Goal: Information Seeking & Learning: Learn about a topic

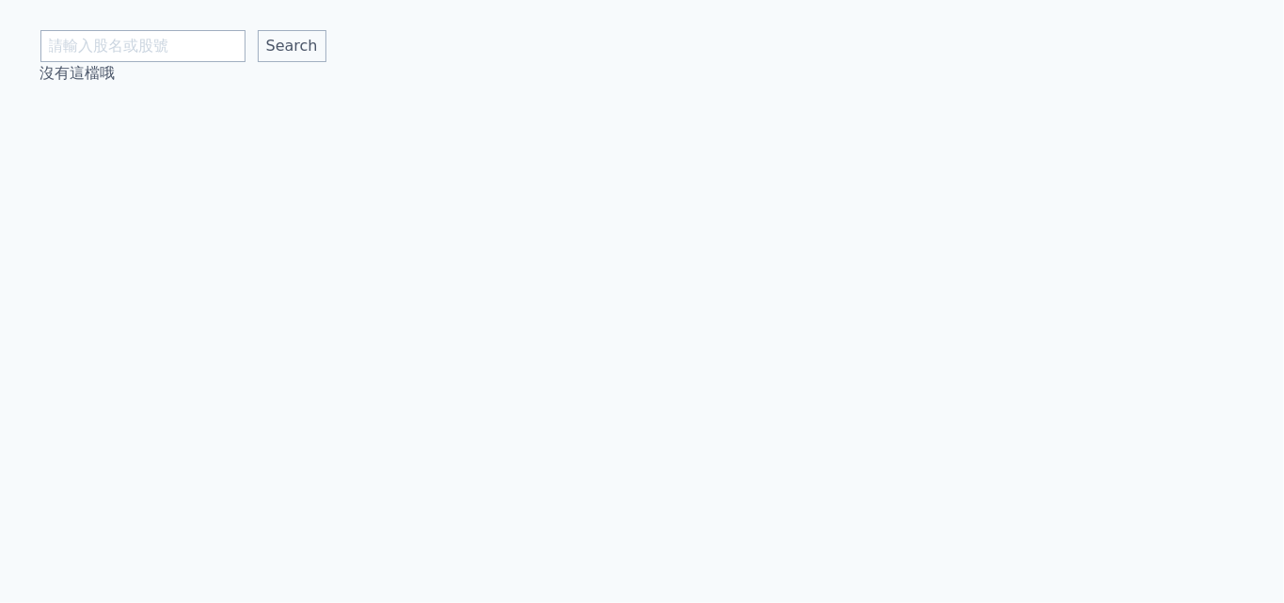
click at [180, 32] on input "text" at bounding box center [142, 46] width 205 height 32
type input "[PERSON_NAME]"
click at [258, 30] on input "Search" at bounding box center [292, 46] width 69 height 32
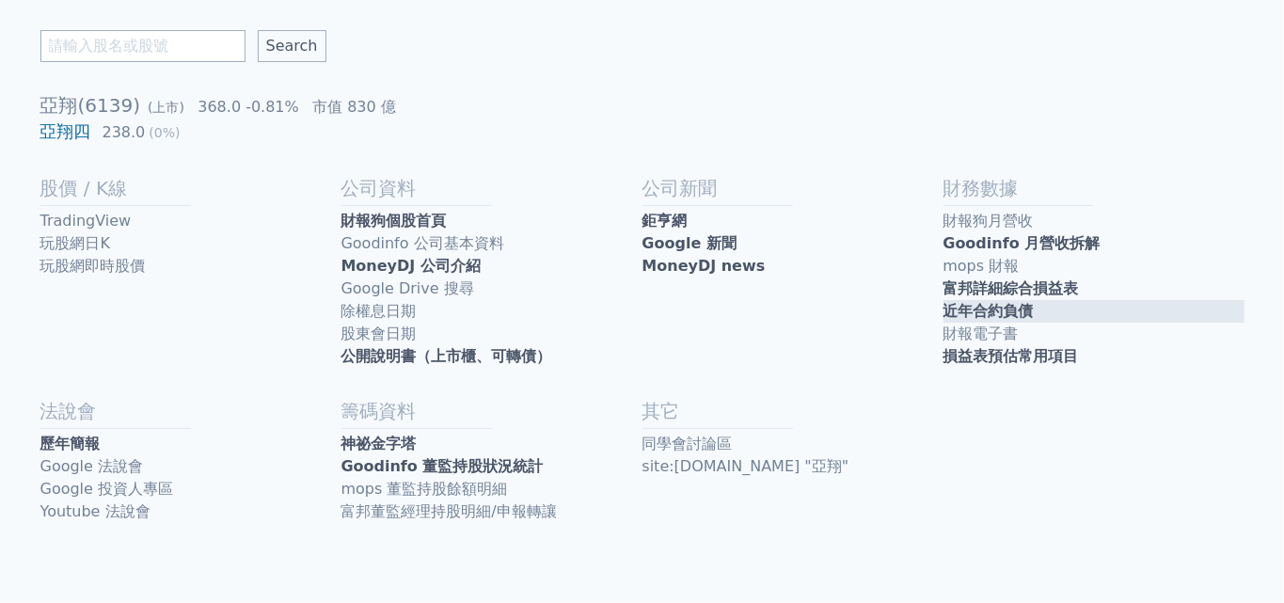
click at [1010, 308] on link "近年合約負債" at bounding box center [1093, 311] width 301 height 23
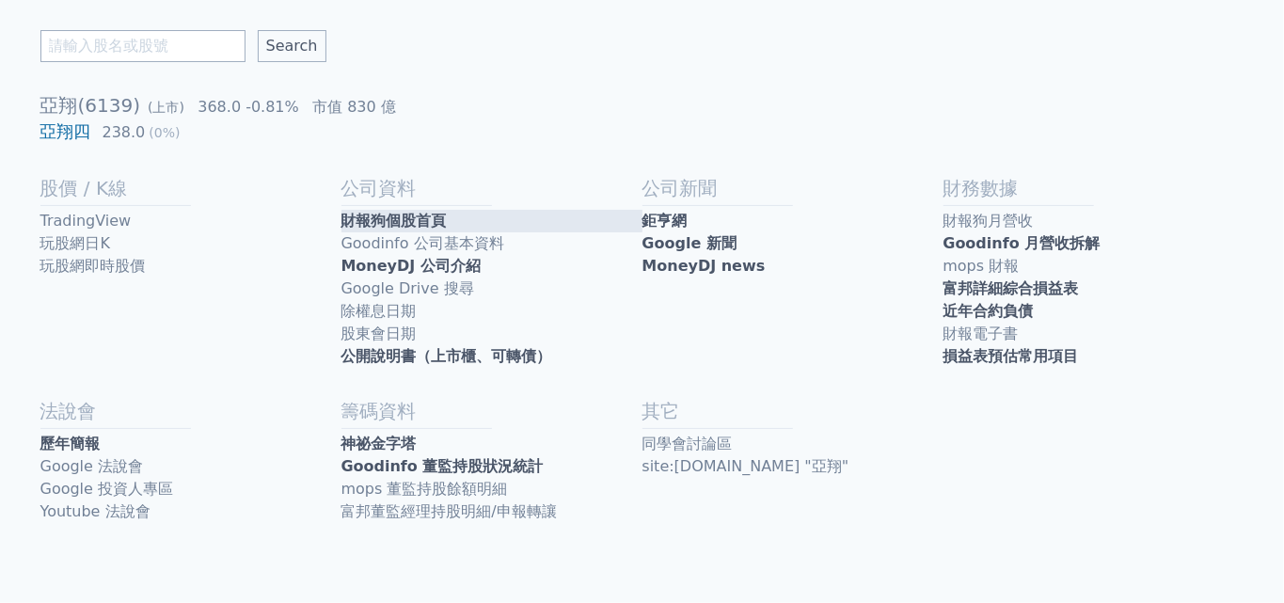
click at [464, 218] on link "財報狗個股首頁" at bounding box center [491, 221] width 301 height 23
click at [159, 40] on input "text" at bounding box center [142, 46] width 205 height 32
type input "巨漢"
click at [258, 30] on input "Search" at bounding box center [292, 46] width 69 height 32
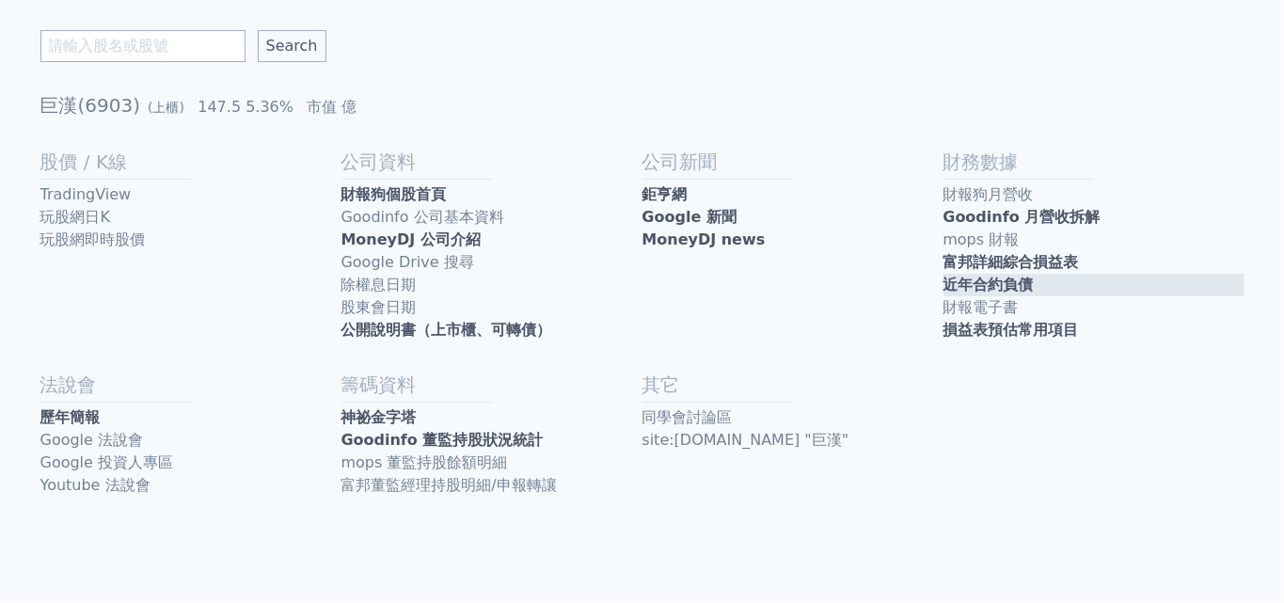
click at [1068, 289] on link "近年合約負債" at bounding box center [1093, 285] width 301 height 23
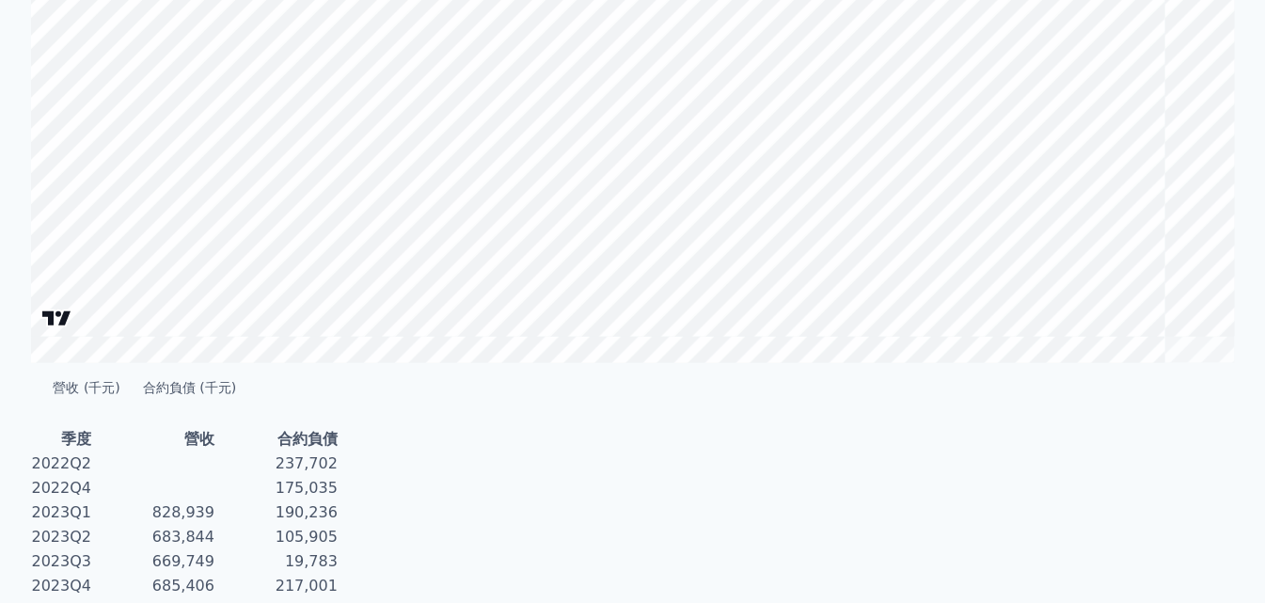
scroll to position [501, 0]
